Goal: Information Seeking & Learning: Learn about a topic

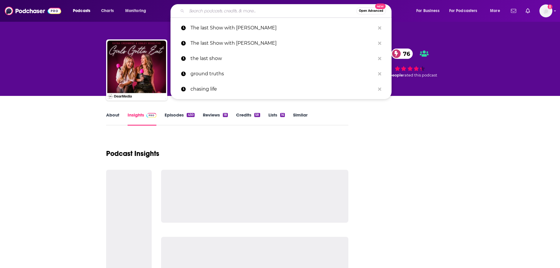
click at [255, 8] on input "Search podcasts, credits, & more..." at bounding box center [272, 10] width 170 height 9
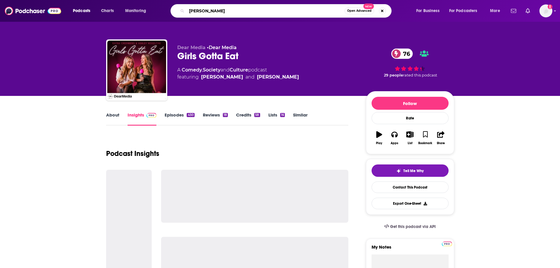
type input "[PERSON_NAME]"
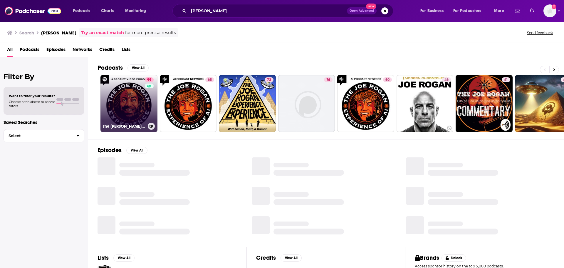
click at [130, 105] on link "99 The [PERSON_NAME] Experience" at bounding box center [129, 103] width 57 height 57
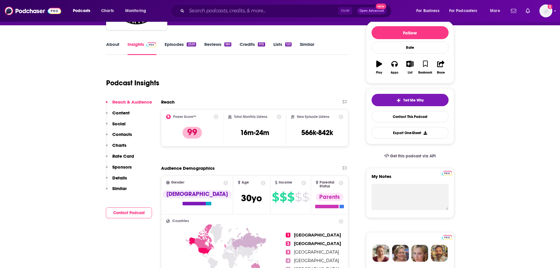
scroll to position [88, 0]
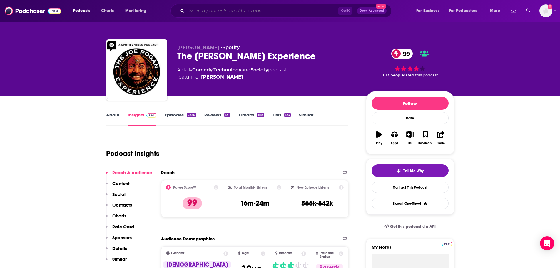
click at [220, 11] on input "Search podcasts, credits, & more..." at bounding box center [263, 10] width 152 height 9
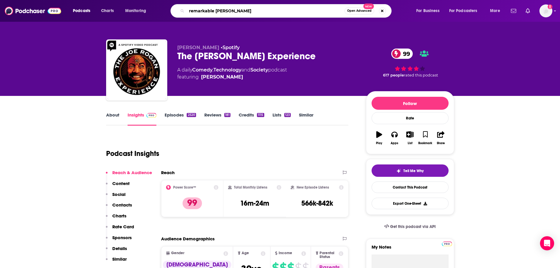
type input "remarkable poe"
